Goal: Task Accomplishment & Management: Manage account settings

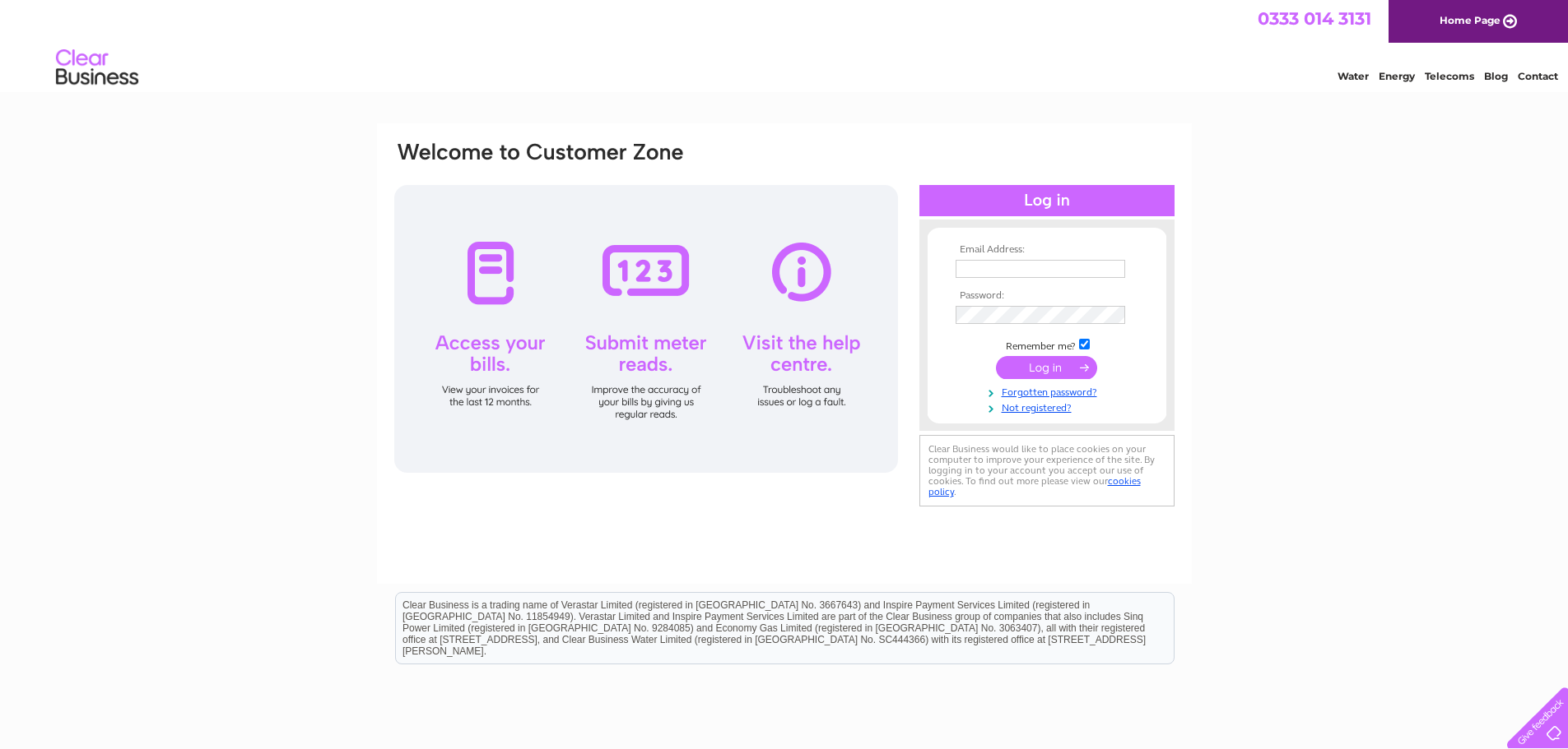
click at [1002, 271] on input "text" at bounding box center [1040, 269] width 169 height 18
type input "info@kingholmquaybeds.com"
click at [1080, 351] on td "Remember me?" at bounding box center [1047, 344] width 191 height 16
click at [1073, 371] on input "submit" at bounding box center [1046, 368] width 102 height 23
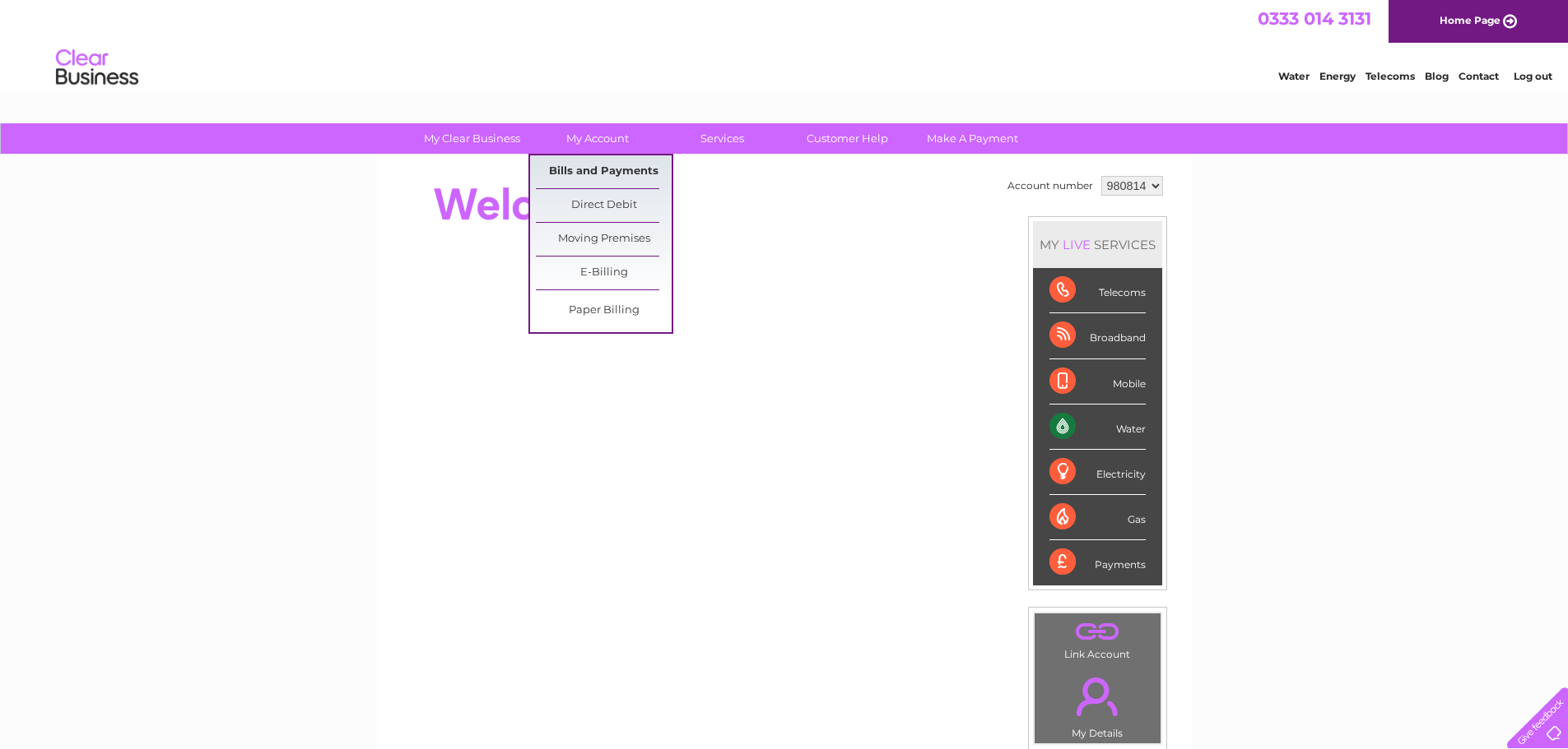
click at [605, 171] on link "Bills and Payments" at bounding box center [604, 172] width 136 height 33
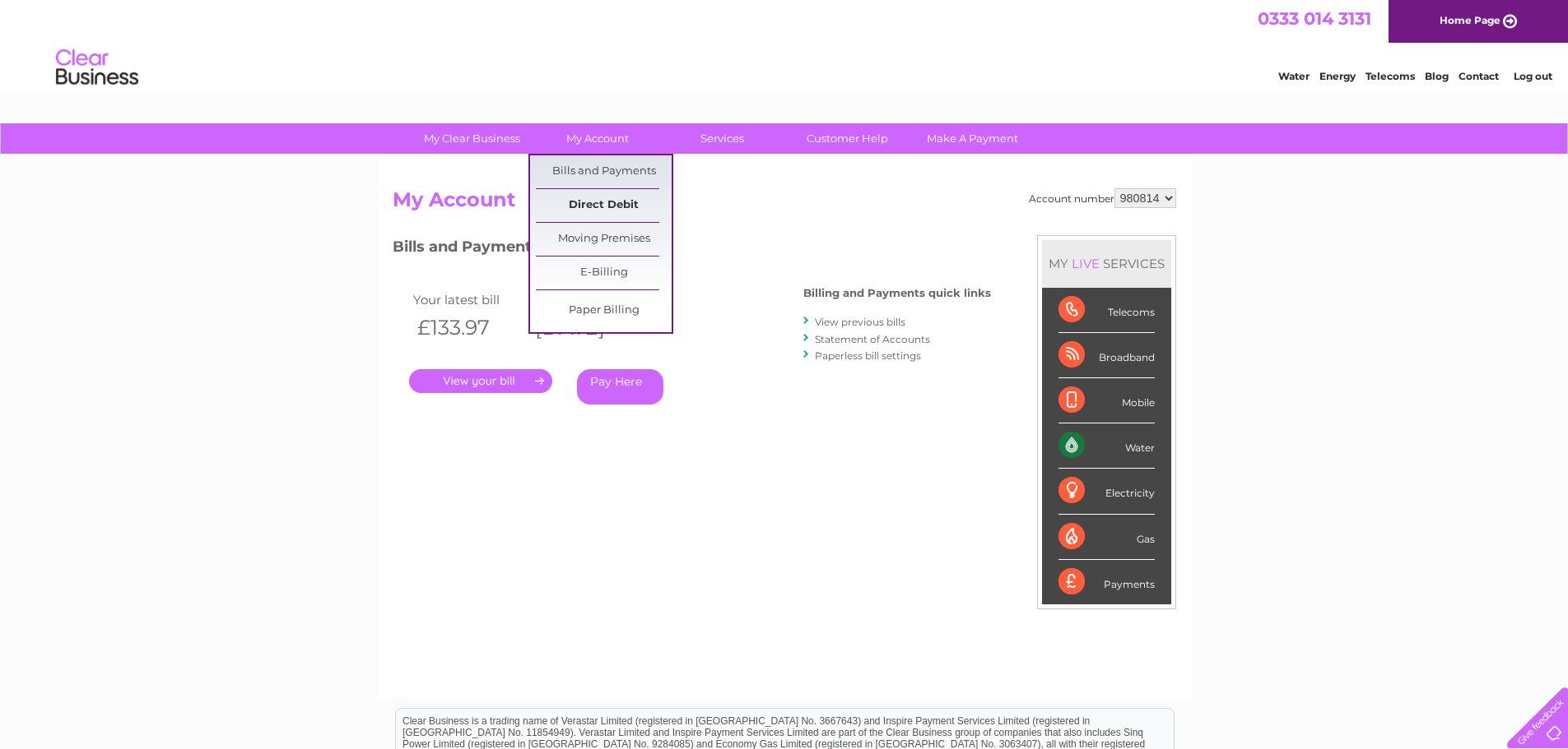
click at [602, 201] on link "Direct Debit" at bounding box center [604, 205] width 136 height 33
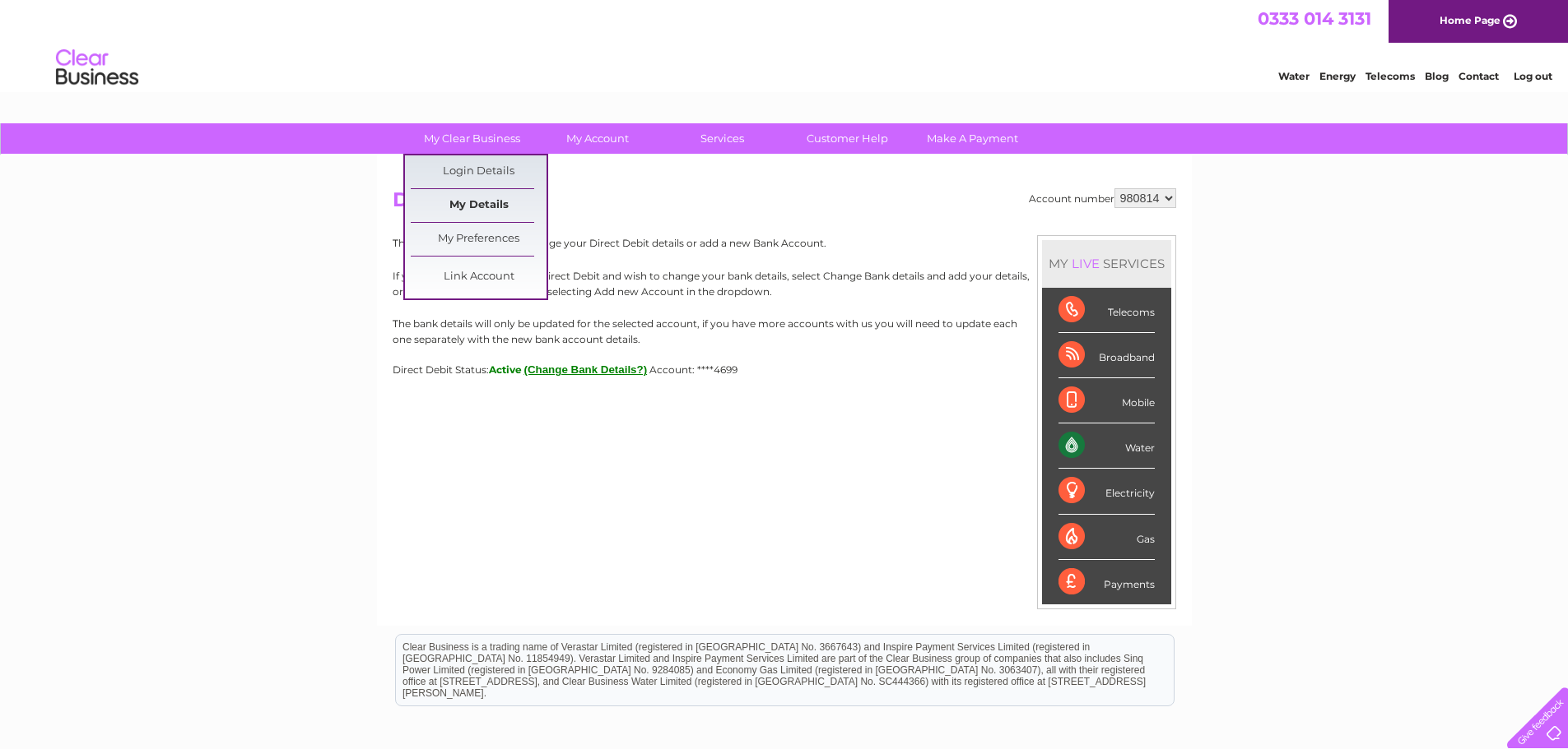
click at [482, 200] on link "My Details" at bounding box center [479, 205] width 136 height 33
